Goal: Task Accomplishment & Management: Manage account settings

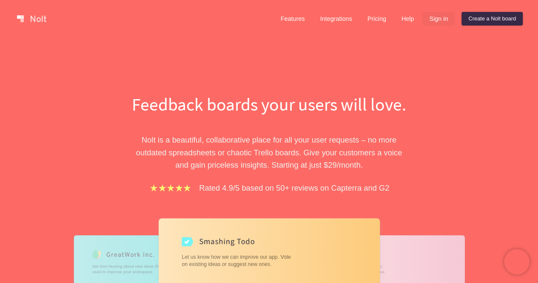
click at [440, 18] on link "Sign in" at bounding box center [438, 19] width 32 height 14
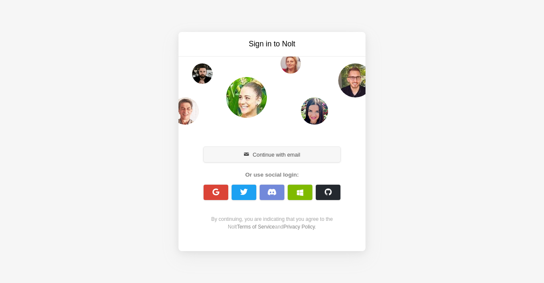
click at [290, 152] on button "Continue with email" at bounding box center [272, 154] width 137 height 15
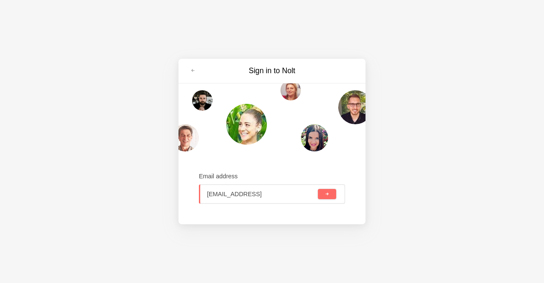
type input "[EMAIL_ADDRESS][DOMAIN_NAME]"
click at [330, 196] on button "submit" at bounding box center [327, 194] width 18 height 10
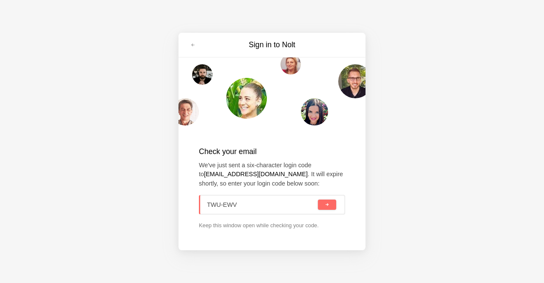
type input "TWU-EWV"
drag, startPoint x: 185, startPoint y: 196, endPoint x: 161, endPoint y: 196, distance: 24.7
click at [162, 196] on div "Sign in to Nolt Check your email We've just sent a six-character login code to …" at bounding box center [272, 141] width 544 height 283
click at [227, 204] on input at bounding box center [261, 204] width 110 height 19
paste input "XL0-N0T"
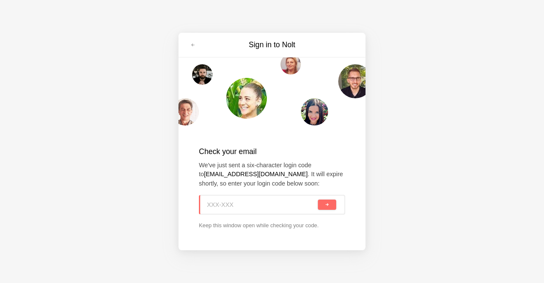
type input "XL0-N0T"
click at [331, 205] on button "submit" at bounding box center [327, 204] width 18 height 10
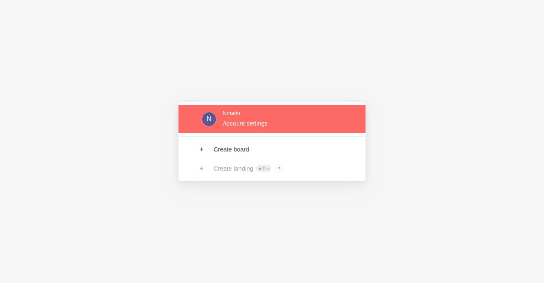
click at [243, 124] on link at bounding box center [272, 119] width 187 height 28
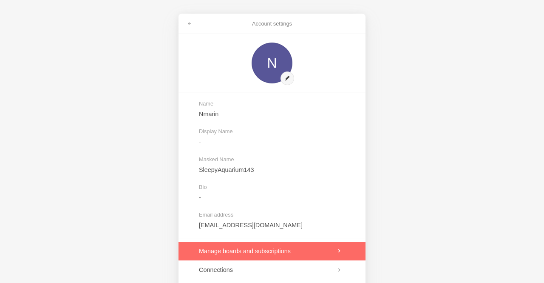
click at [223, 251] on link at bounding box center [272, 251] width 187 height 19
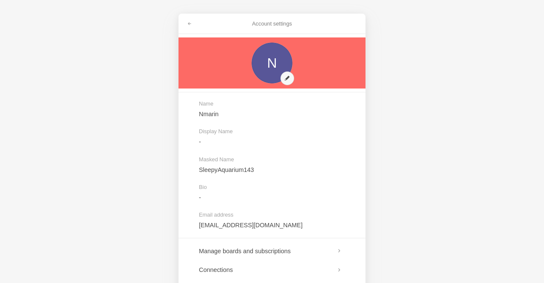
click at [272, 59] on link at bounding box center [272, 62] width 187 height 51
